Goal: Task Accomplishment & Management: Complete application form

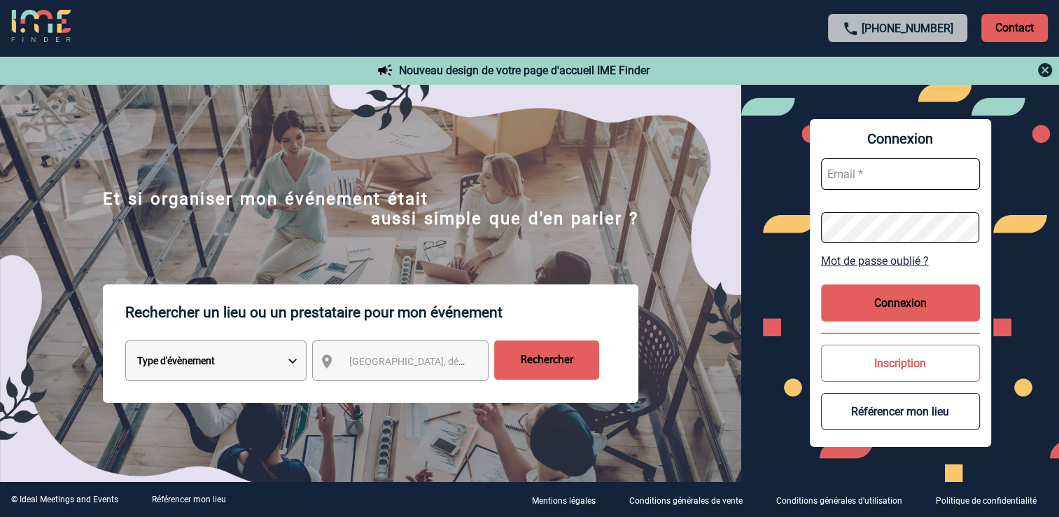
type input "[EMAIL_ADDRESS][DOMAIN_NAME]"
click at [851, 283] on div "Connexion [EMAIL_ADDRESS][DOMAIN_NAME] Mot de passe oublié ? Connexion Inscript…" at bounding box center [900, 283] width 181 height 328
click at [854, 287] on button "Connexion" at bounding box center [900, 302] width 159 height 37
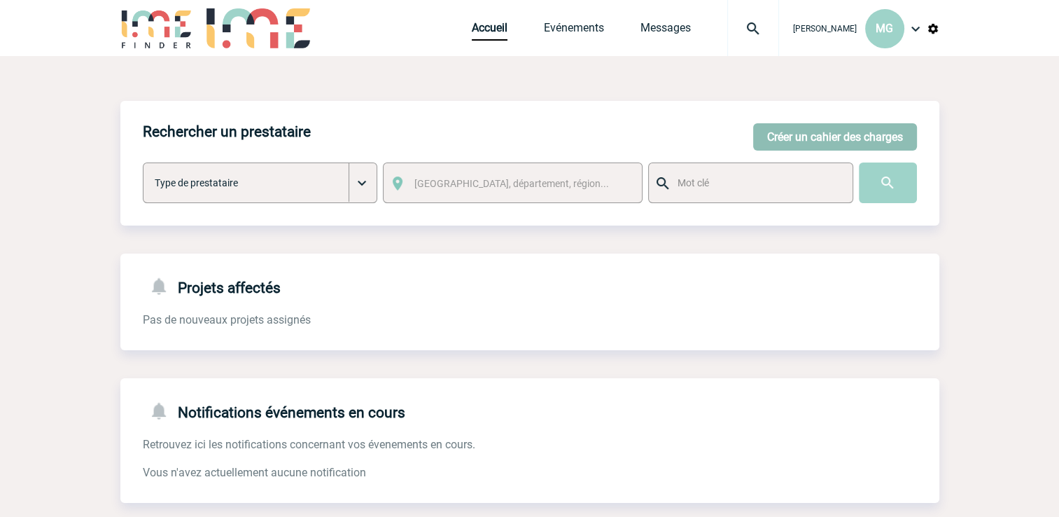
click at [889, 132] on button "Créer un cahier des charges" at bounding box center [835, 136] width 164 height 27
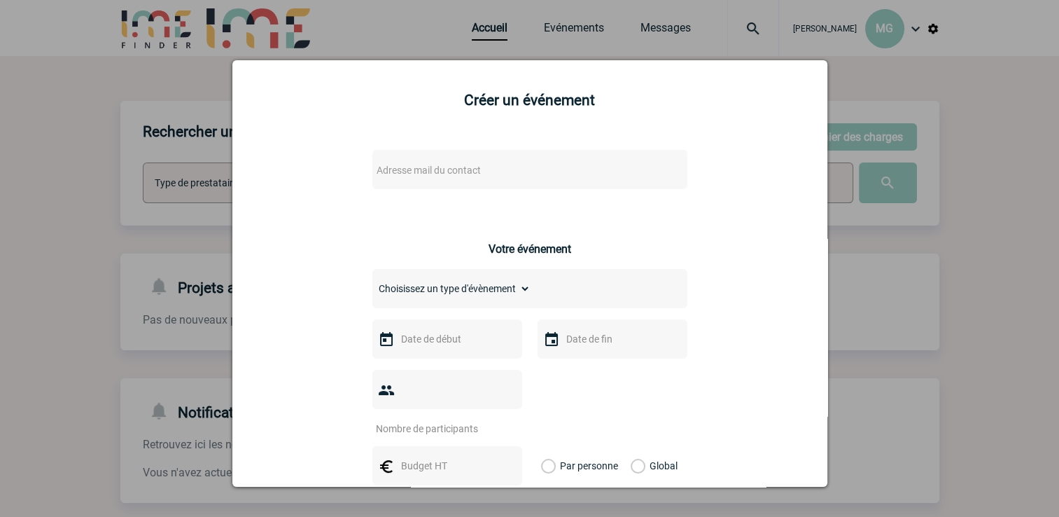
click at [426, 172] on span "Adresse mail du contact" at bounding box center [429, 170] width 104 height 11
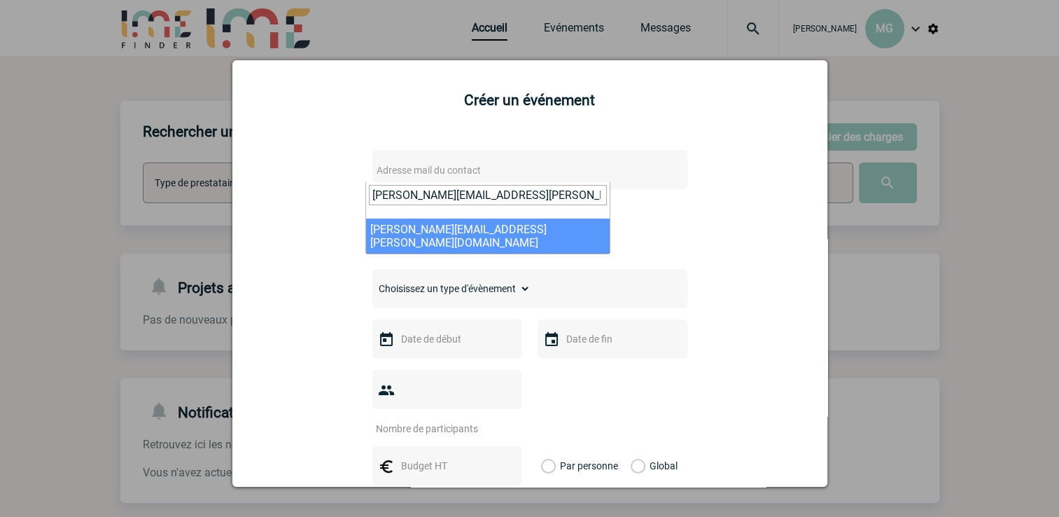
type input "[PERSON_NAME][EMAIL_ADDRESS][PERSON_NAME][DOMAIN_NAME]"
select select "113184"
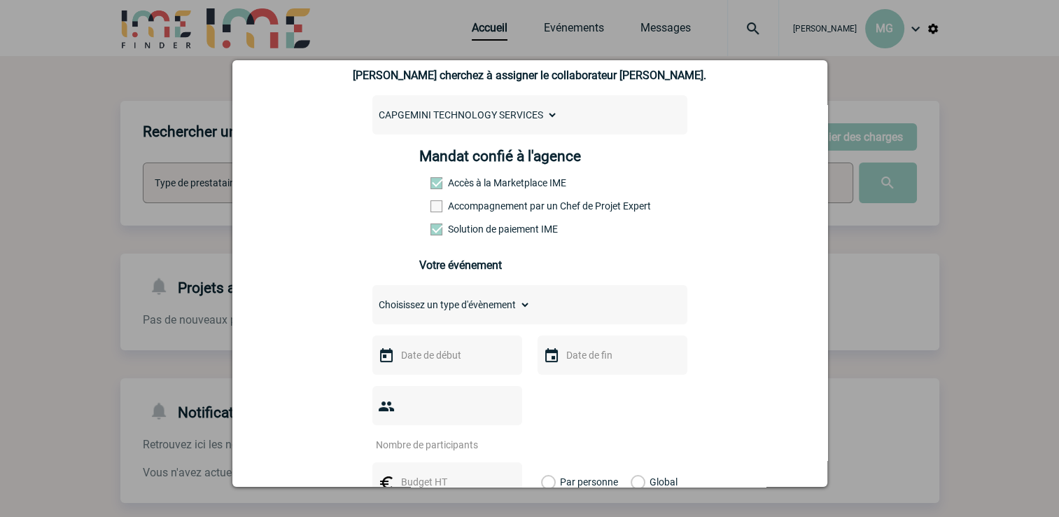
scroll to position [140, 0]
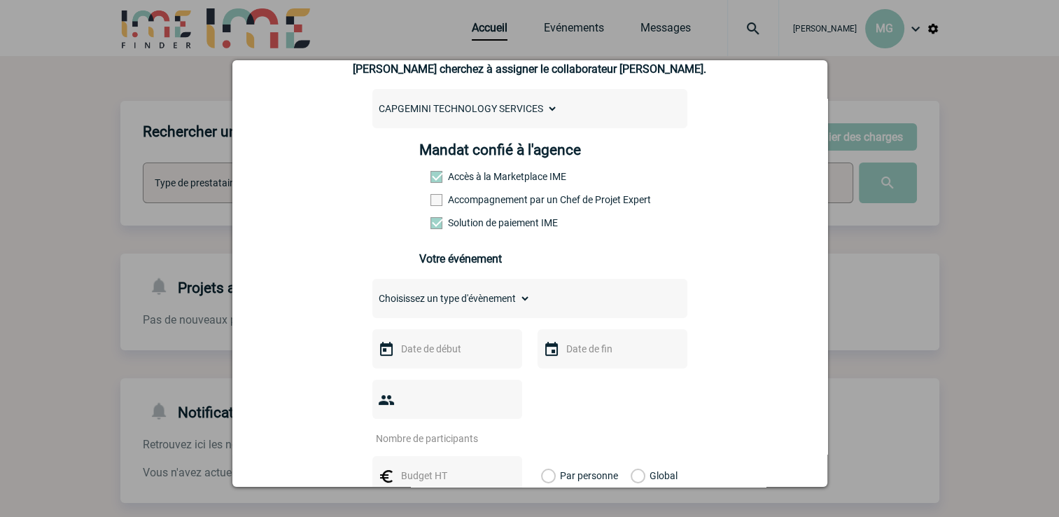
click at [431, 199] on span at bounding box center [437, 200] width 12 height 12
click at [0, 0] on input "Accompagnement par un Chef de Projet Expert" at bounding box center [0, 0] width 0 height 0
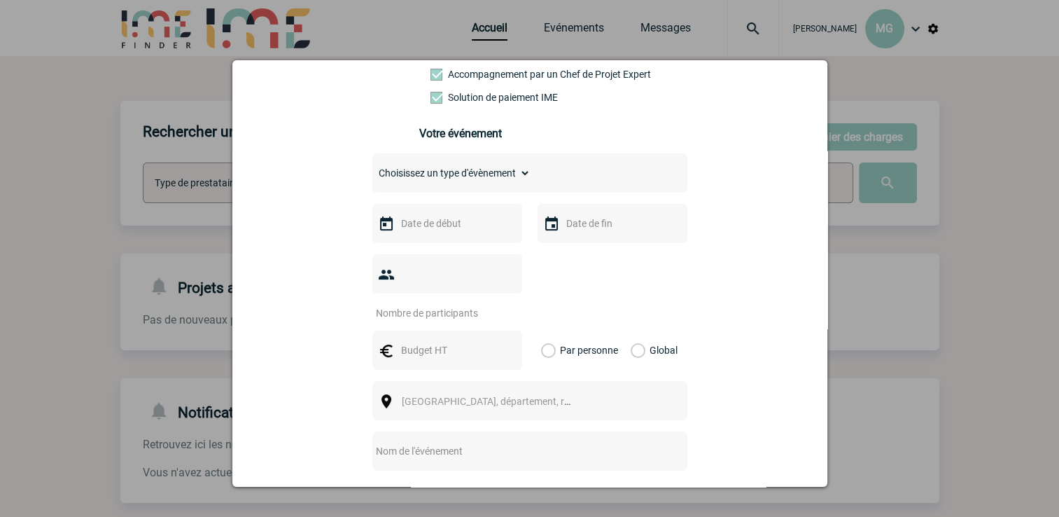
scroll to position [280, 0]
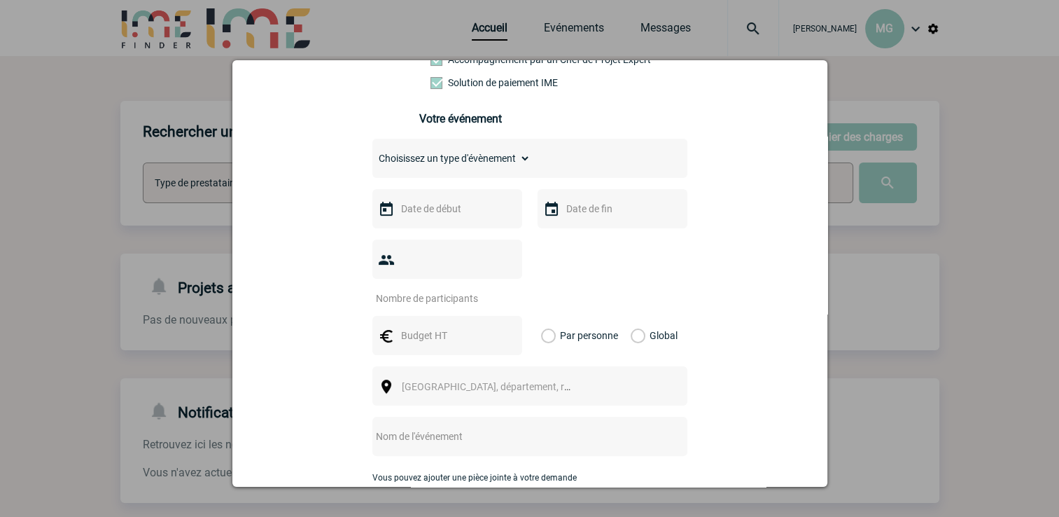
click at [465, 174] on div "Choisissez un type d'évènement Séminaire avec nuitée Séminaire sans nuitée Repa…" at bounding box center [530, 158] width 315 height 39
click at [471, 164] on select "Choisissez un type d'évènement Séminaire avec nuitée Séminaire sans nuitée Repa…" at bounding box center [452, 158] width 158 height 20
select select "3"
click at [373, 153] on select "Choisissez un type d'évènement Séminaire avec nuitée Séminaire sans nuitée Repa…" at bounding box center [452, 158] width 158 height 20
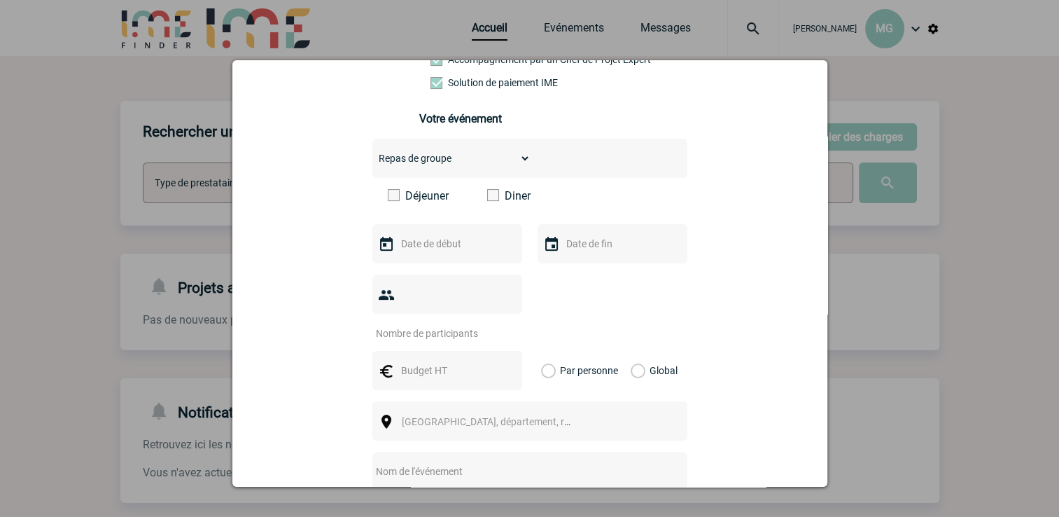
click at [504, 197] on label "Diner" at bounding box center [527, 195] width 81 height 13
click at [0, 0] on input "Diner" at bounding box center [0, 0] width 0 height 0
drag, startPoint x: 406, startPoint y: 250, endPoint x: 415, endPoint y: 249, distance: 9.1
click at [414, 250] on input "text" at bounding box center [446, 244] width 97 height 18
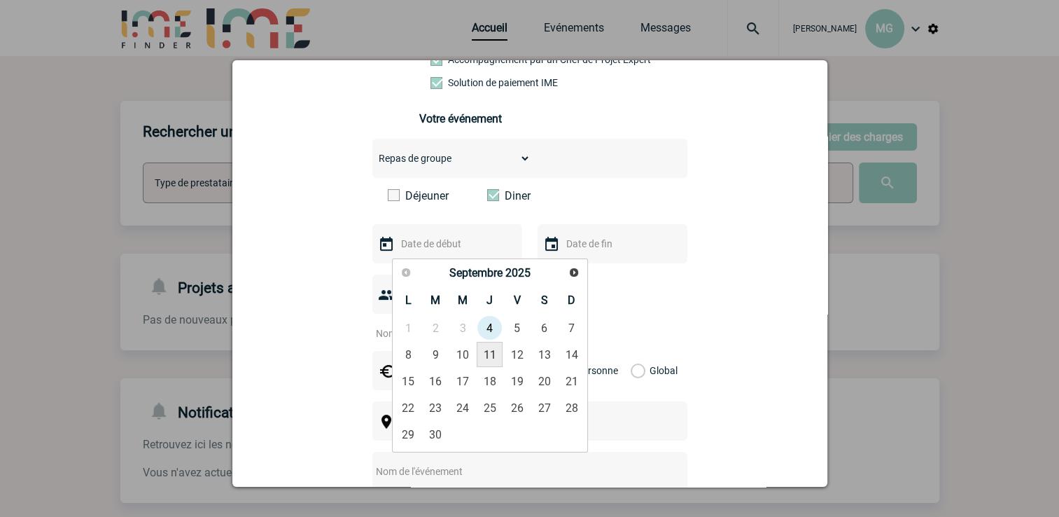
click at [492, 361] on link "11" at bounding box center [490, 354] width 26 height 25
type input "[DATE]"
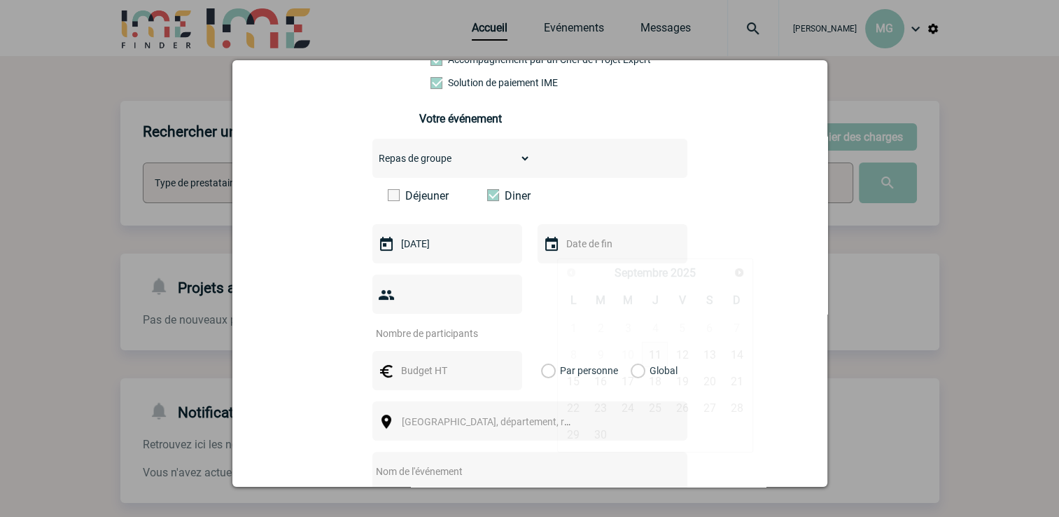
click at [624, 249] on input "text" at bounding box center [611, 244] width 97 height 18
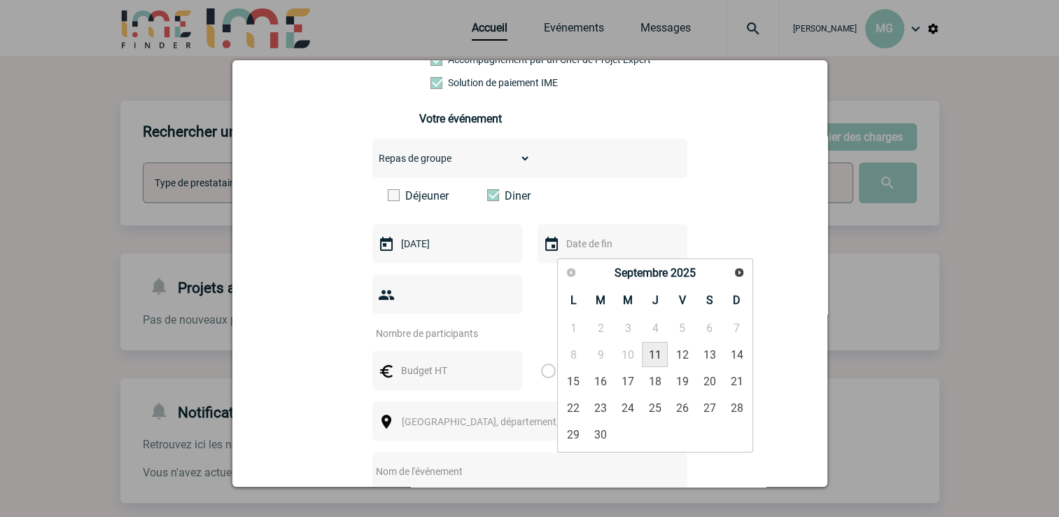
click at [647, 357] on link "11" at bounding box center [655, 354] width 26 height 25
type input "[DATE]"
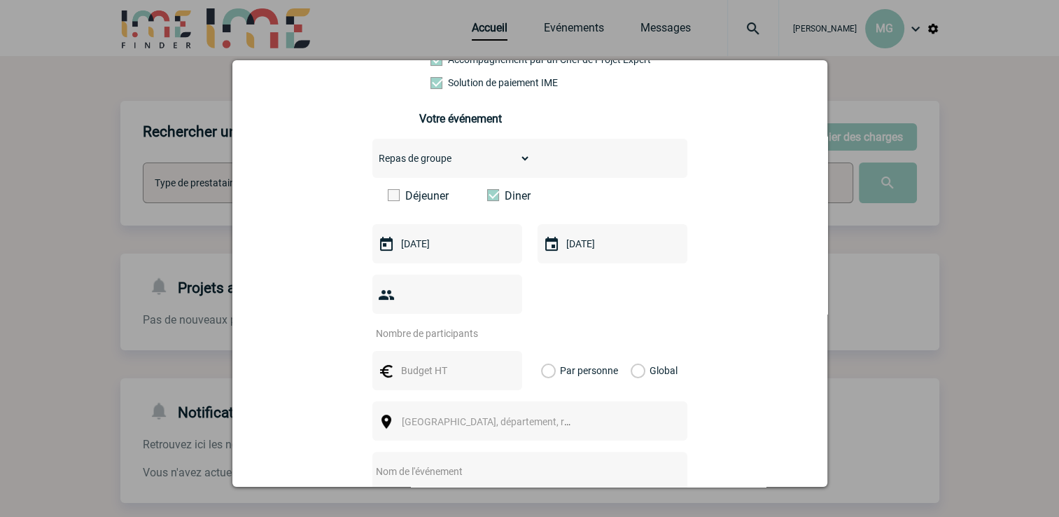
click at [433, 324] on input "number" at bounding box center [439, 333] width 132 height 18
type input "6"
click at [437, 361] on input "text" at bounding box center [446, 370] width 97 height 18
type input "5"
click at [411, 361] on input "text" at bounding box center [446, 370] width 97 height 18
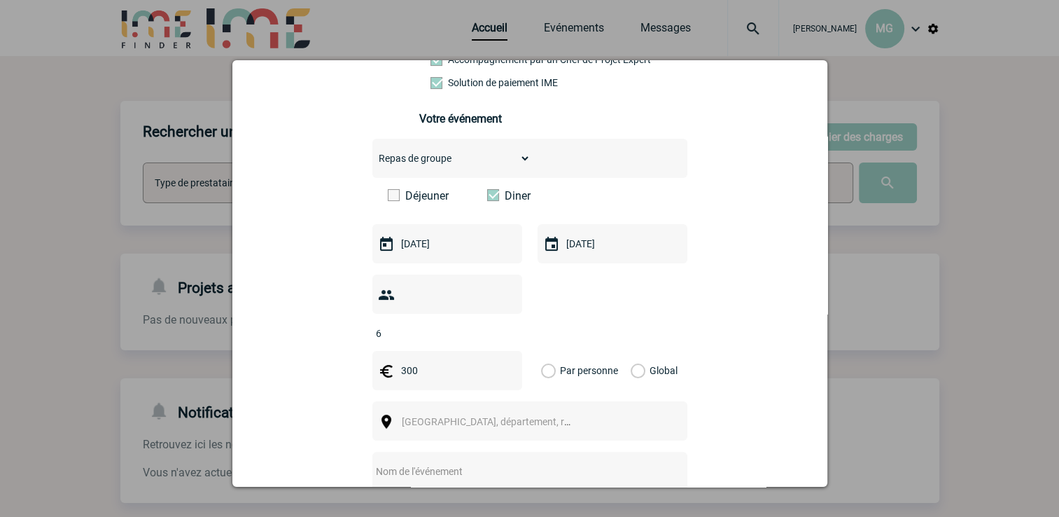
type input "300"
click at [640, 351] on label "Global" at bounding box center [635, 370] width 9 height 39
click at [0, 0] on input "Global" at bounding box center [0, 0] width 0 height 0
click at [482, 416] on span "[GEOGRAPHIC_DATA], département, région..." at bounding box center [499, 421] width 195 height 11
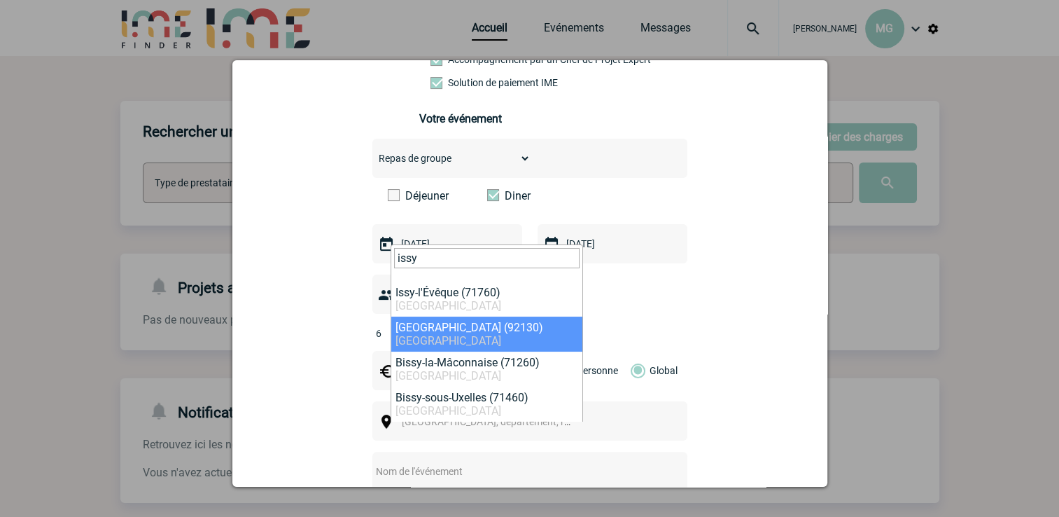
type input "issy"
select select "43"
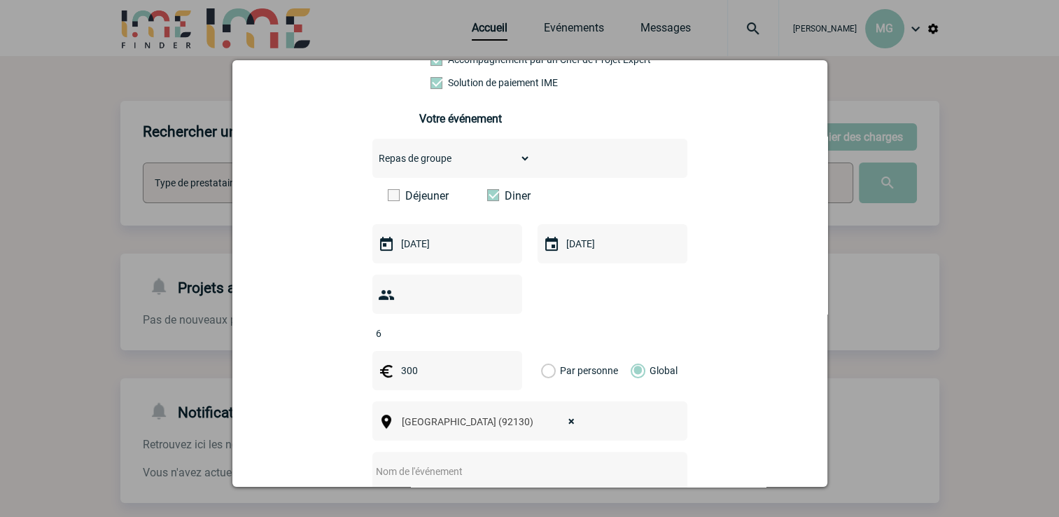
click at [452, 462] on input "text" at bounding box center [512, 471] width 278 height 18
click at [423, 462] on input "text" at bounding box center [512, 471] width 278 height 18
type input "Diner"
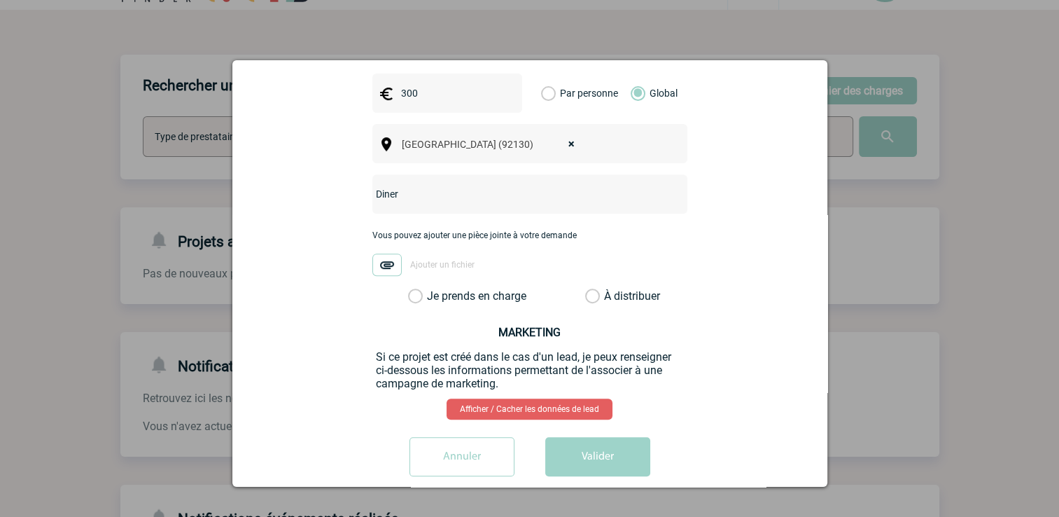
scroll to position [70, 0]
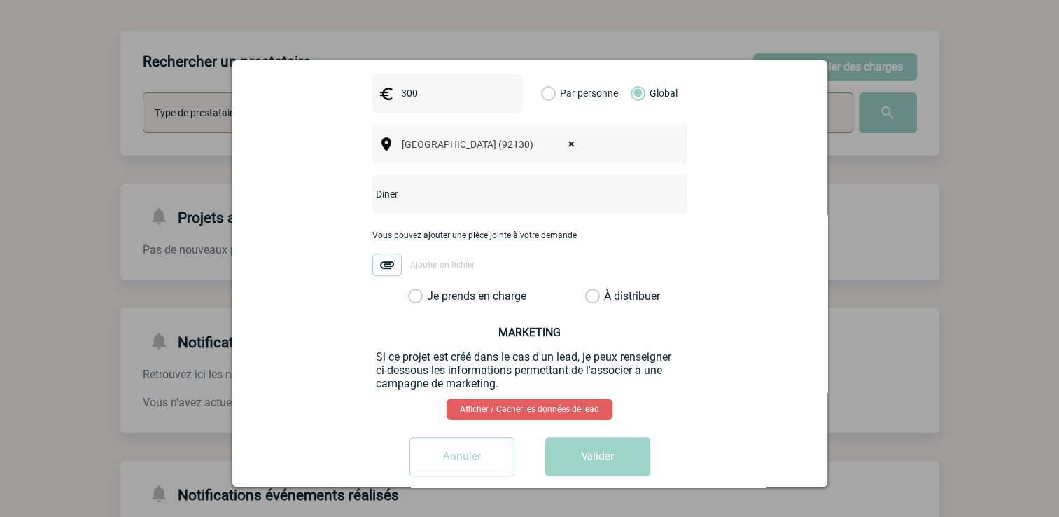
click at [408, 289] on label "Je prends en charge" at bounding box center [420, 296] width 24 height 14
click at [0, 0] on input "Je prends en charge" at bounding box center [0, 0] width 0 height 0
click at [594, 437] on button "Valider" at bounding box center [597, 456] width 105 height 39
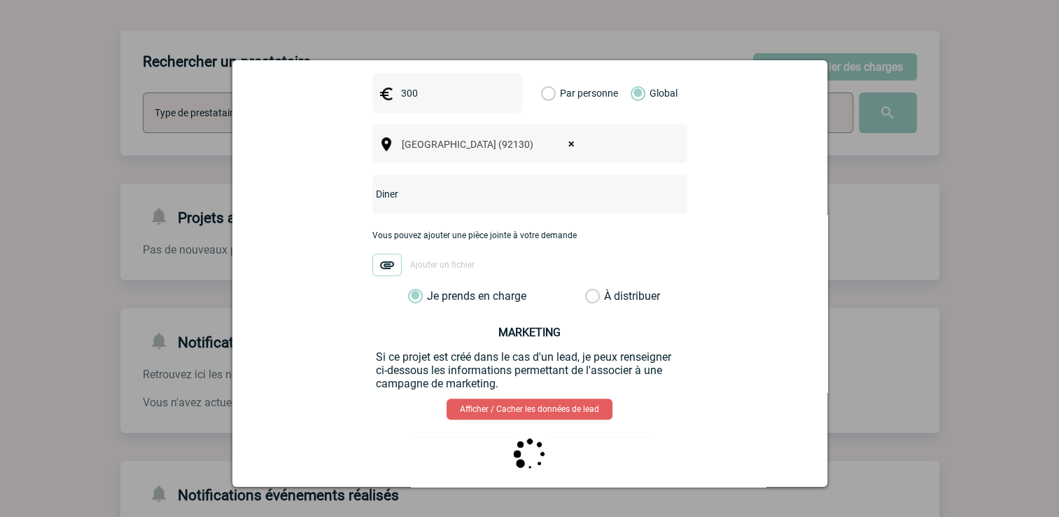
scroll to position [0, 0]
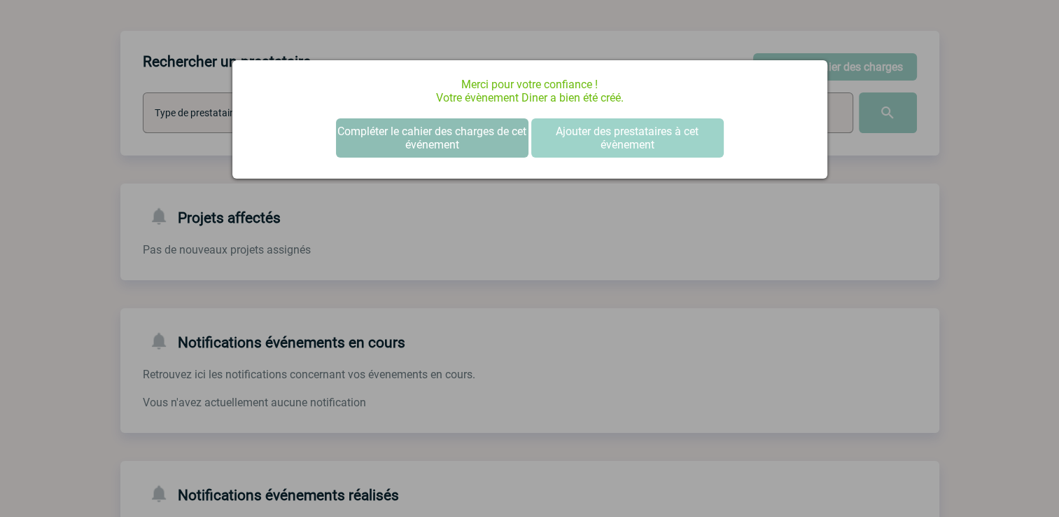
click at [459, 139] on button "Compléter le cahier des charges de cet événement" at bounding box center [432, 137] width 193 height 39
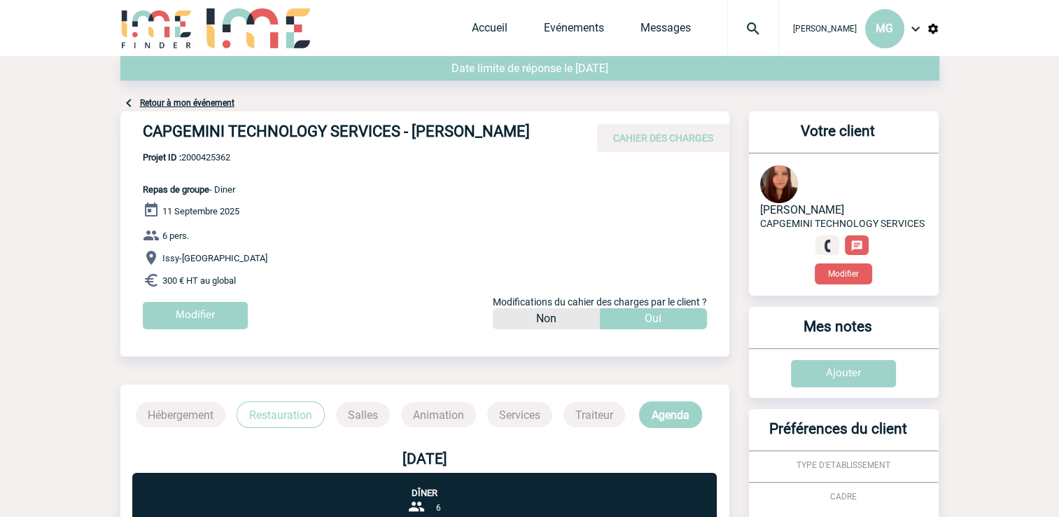
drag, startPoint x: 240, startPoint y: 160, endPoint x: 202, endPoint y: 160, distance: 38.5
click at [202, 160] on div "CAPGEMINI TECHNOLOGY SERVICES - Marion ANTOINE CAHIER DES CHARGES CAPGEMINI TEC…" at bounding box center [424, 225] width 609 height 228
drag, startPoint x: 202, startPoint y: 160, endPoint x: 307, endPoint y: 175, distance: 106.8
click at [316, 173] on div "CAPGEMINI TECHNOLOGY SERVICES - Marion ANTOINE CAHIER DES CHARGES CAPGEMINI TEC…" at bounding box center [424, 225] width 609 height 228
drag, startPoint x: 237, startPoint y: 159, endPoint x: 194, endPoint y: 158, distance: 43.4
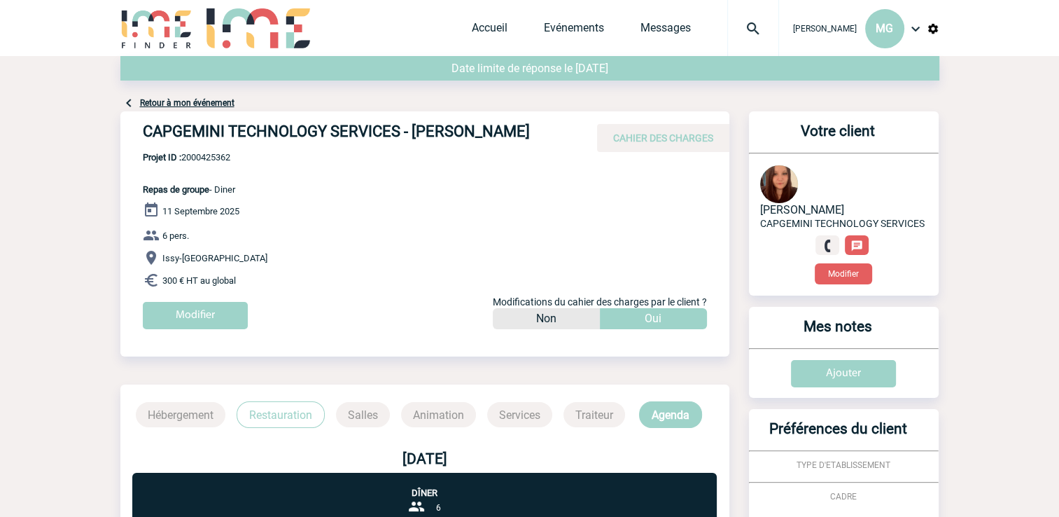
click at [194, 158] on div "CAPGEMINI TECHNOLOGY SERVICES - Marion ANTOINE CAHIER DES CHARGES CAPGEMINI TEC…" at bounding box center [424, 225] width 609 height 228
drag, startPoint x: 194, startPoint y: 158, endPoint x: 266, endPoint y: 164, distance: 72.3
click at [272, 167] on div "CAPGEMINI TECHNOLOGY SERVICES - Marion ANTOINE CAHIER DES CHARGES CAPGEMINI TEC…" at bounding box center [424, 225] width 609 height 228
drag, startPoint x: 234, startPoint y: 156, endPoint x: 185, endPoint y: 160, distance: 49.2
click at [185, 160] on span "Projet ID : 2000425362" at bounding box center [189, 157] width 92 height 11
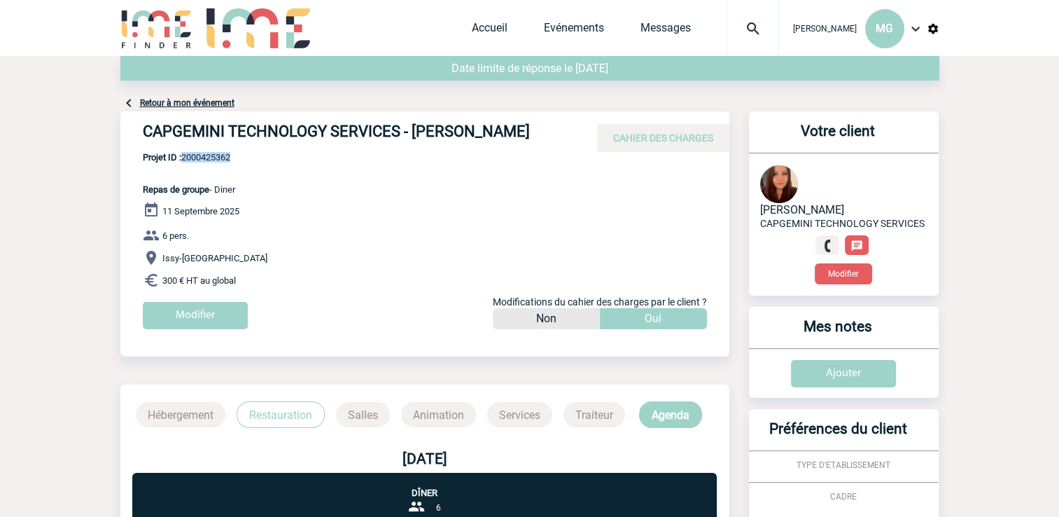
copy span "2000425362"
drag, startPoint x: 139, startPoint y: 129, endPoint x: 527, endPoint y: 125, distance: 387.2
click at [527, 125] on div "CAPGEMINI TECHNOLOGY SERVICES - Marion ANTOINE CAHIER DES CHARGES" at bounding box center [424, 131] width 609 height 41
copy h4 "CAPGEMINI TECHNOLOGY SERVICES - Marion ANTOINE"
click at [17, 412] on body "Miléna GERARD MG Accueil Evénements" at bounding box center [529, 430] width 1059 height 860
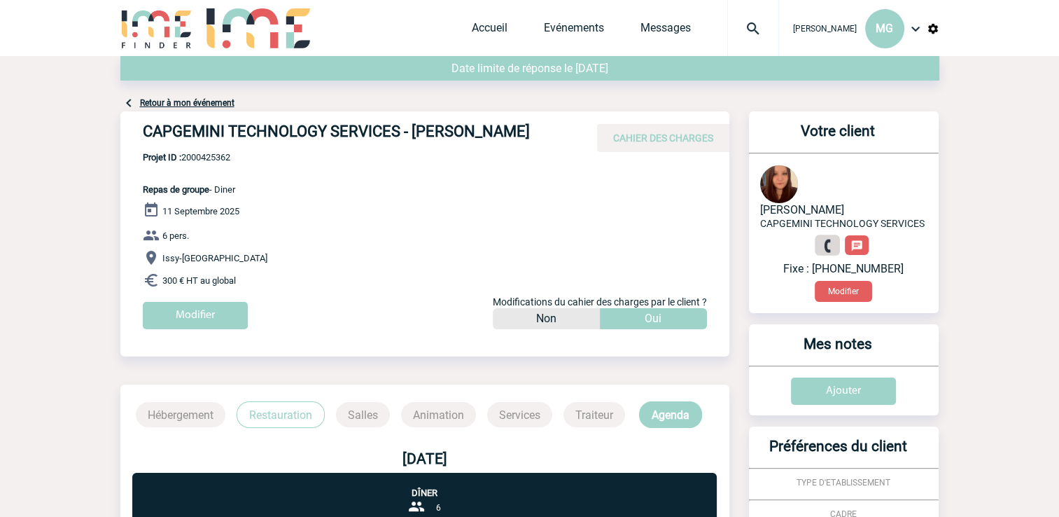
click at [826, 253] on link at bounding box center [827, 245] width 25 height 20
